Goal: Task Accomplishment & Management: Manage account settings

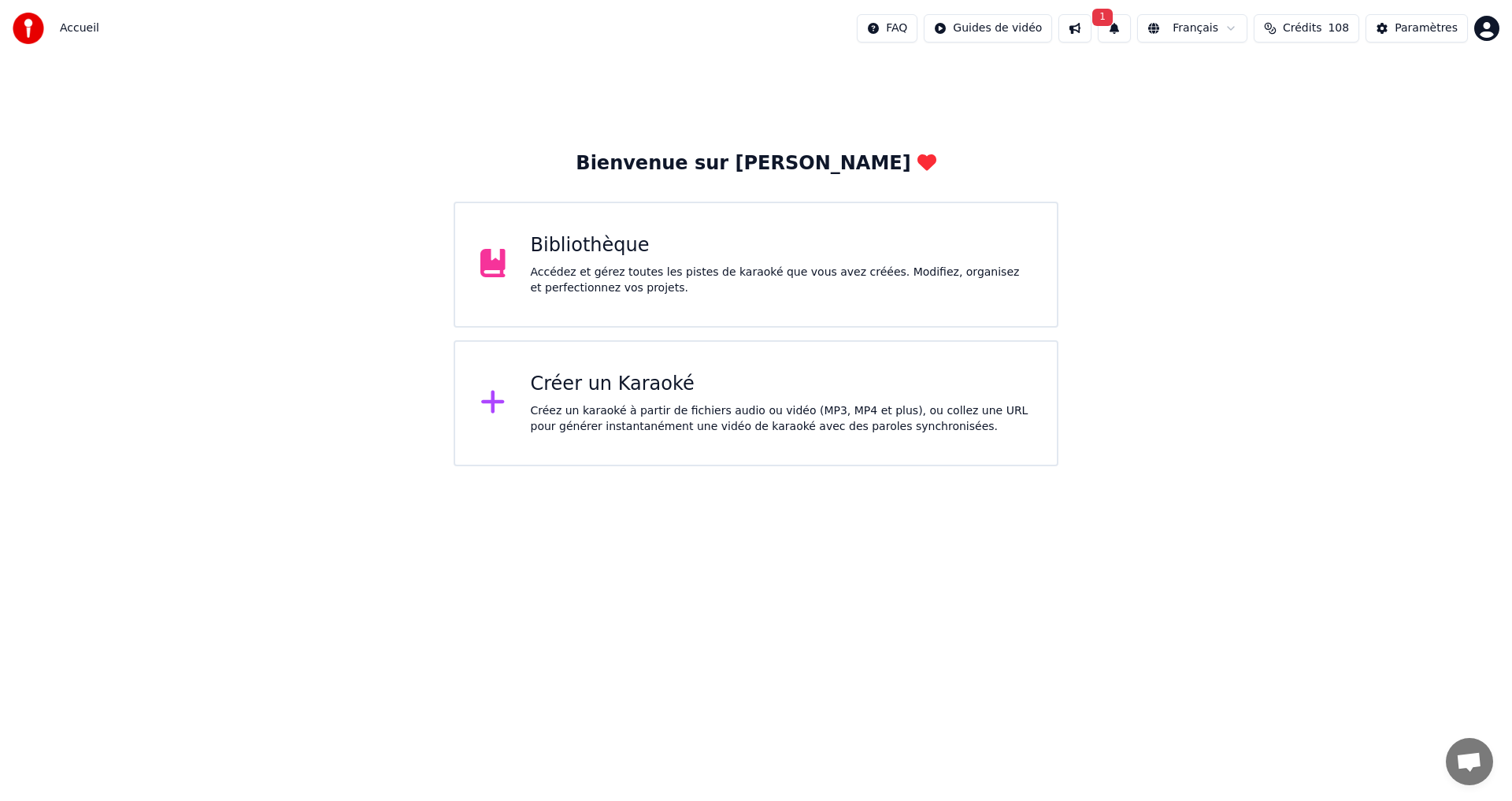
click at [1131, 25] on button "1" at bounding box center [1115, 29] width 33 height 29
click at [1256, 73] on button "Mettre à Jour" at bounding box center [1287, 78] width 99 height 29
